Goal: Use online tool/utility: Utilize a website feature to perform a specific function

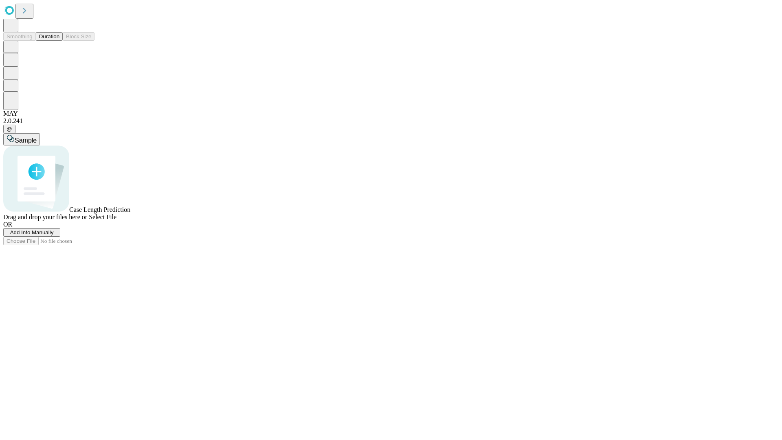
click at [59, 41] on button "Duration" at bounding box center [49, 36] width 27 height 9
click at [117, 220] on span "Select File" at bounding box center [103, 217] width 28 height 7
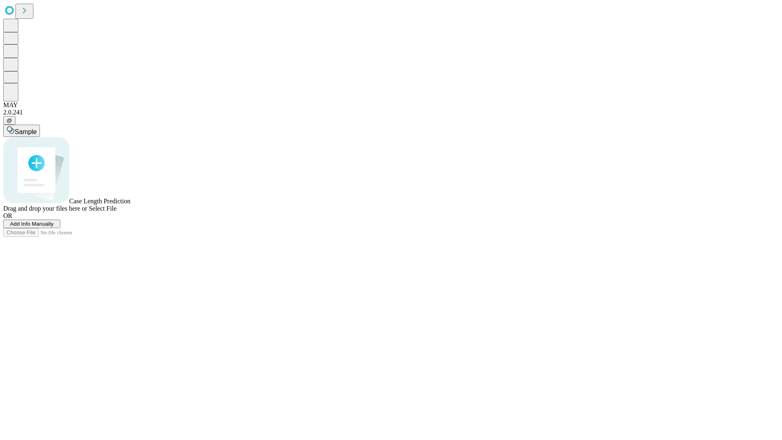
click at [117, 212] on span "Select File" at bounding box center [103, 208] width 28 height 7
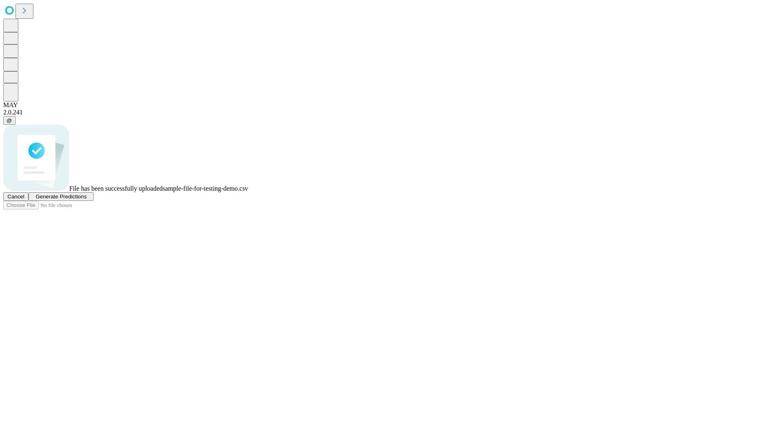
click at [86, 200] on span "Generate Predictions" at bounding box center [60, 197] width 51 height 6
